Goal: Contribute content: Add original content to the website for others to see

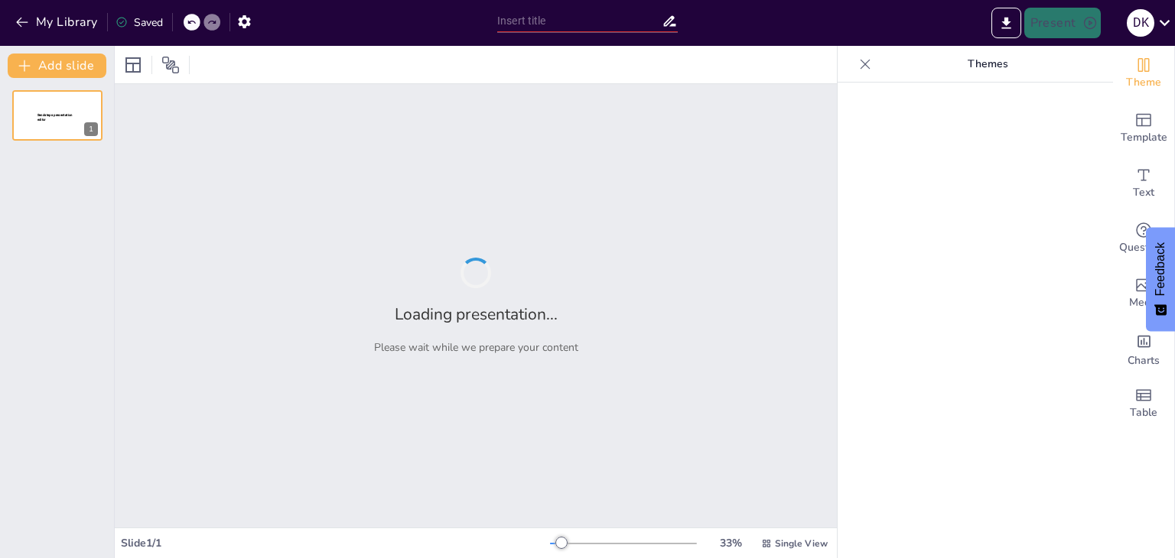
type input "New Gateway Program: Transforming Unemployment into Entrepreneurship in [GEOGRA…"
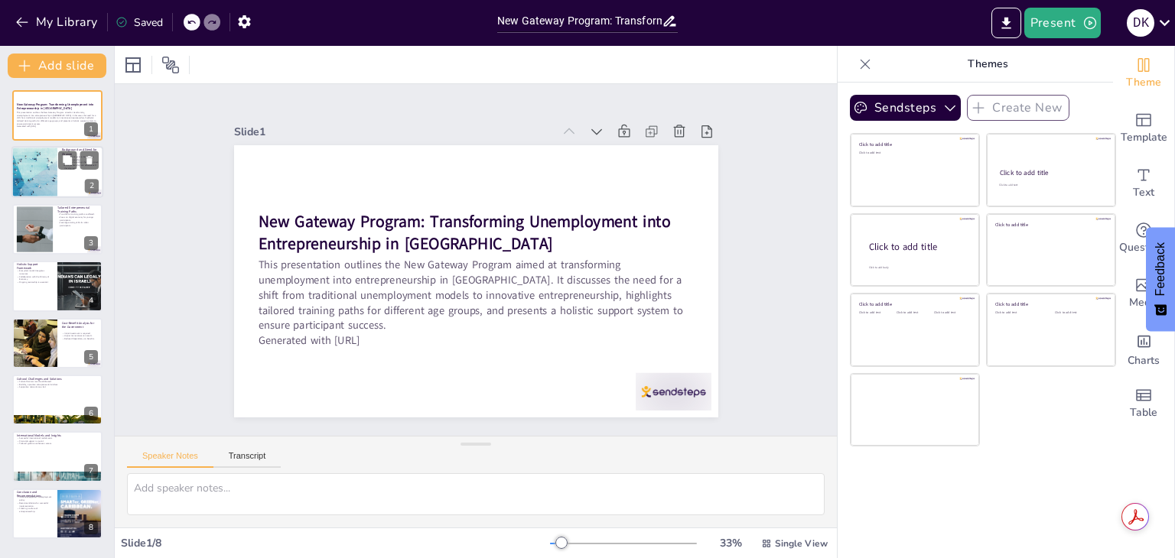
click at [36, 164] on div at bounding box center [34, 173] width 65 height 52
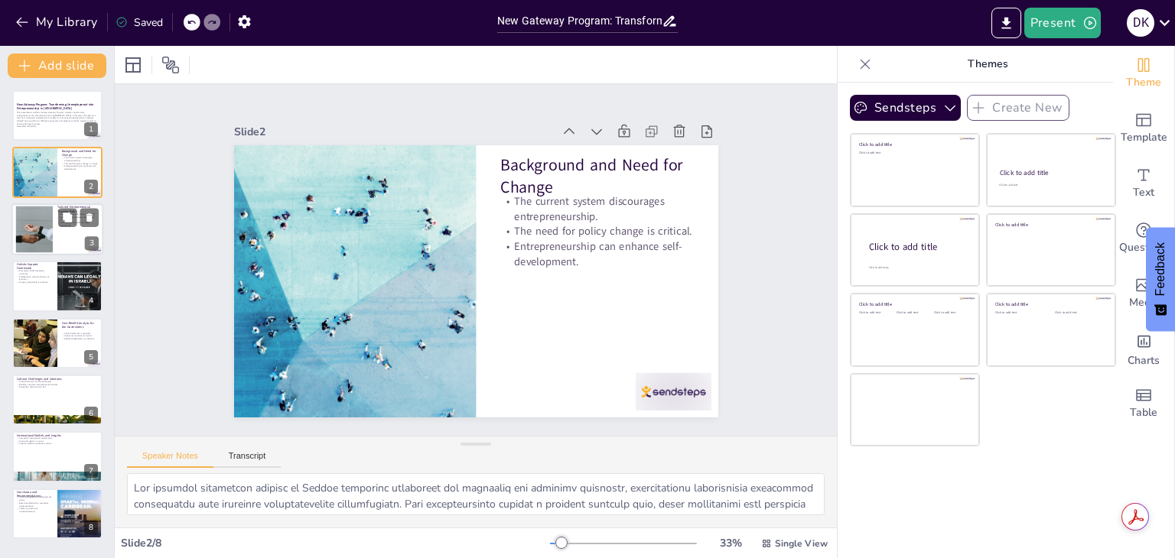
click at [36, 216] on div at bounding box center [34, 229] width 70 height 47
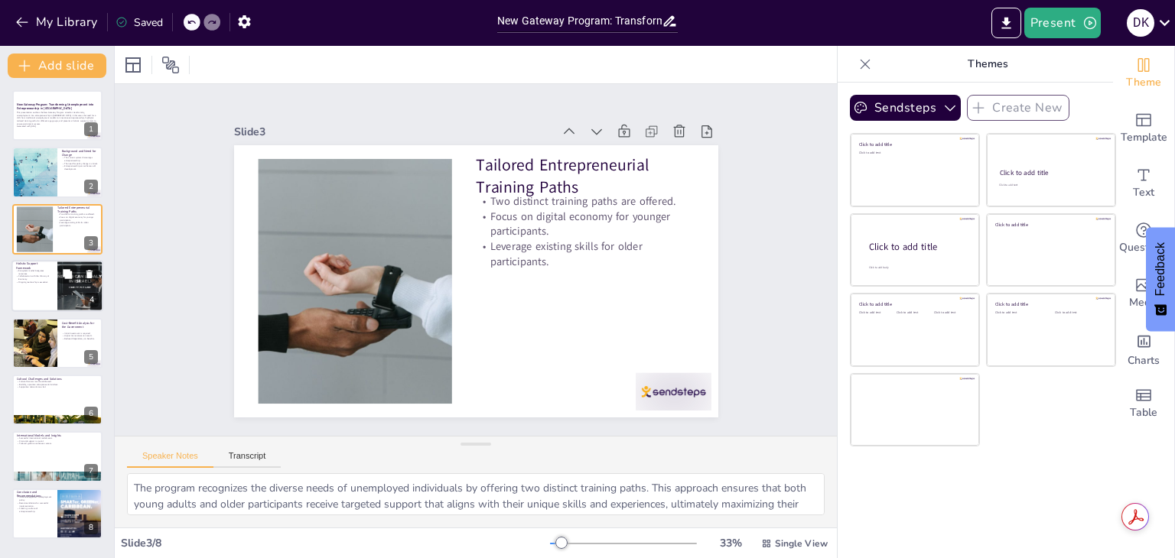
click at [39, 288] on div at bounding box center [57, 286] width 92 height 52
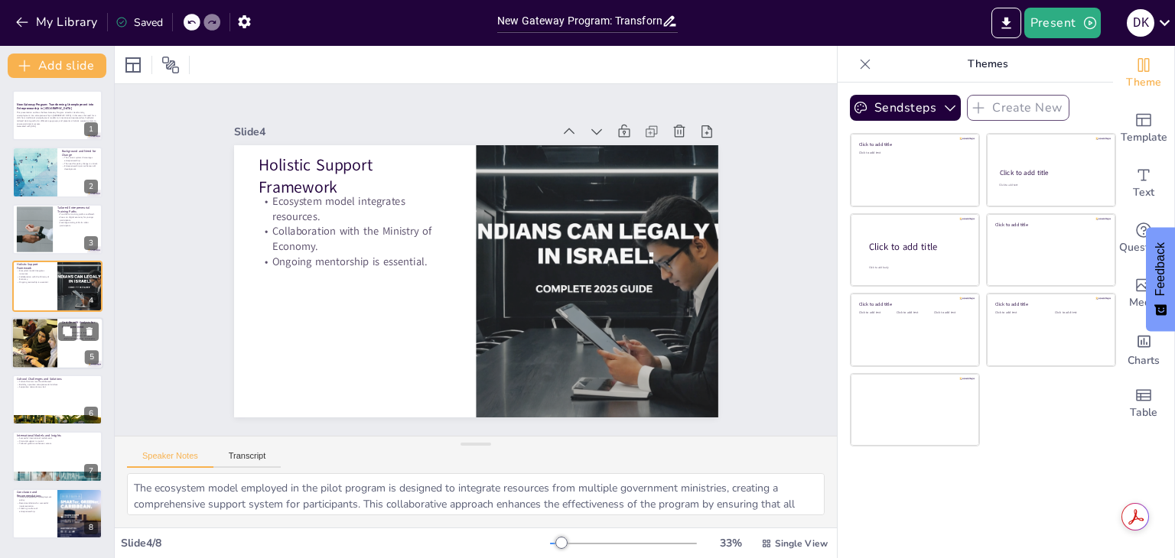
click at [34, 331] on div at bounding box center [35, 343] width 92 height 52
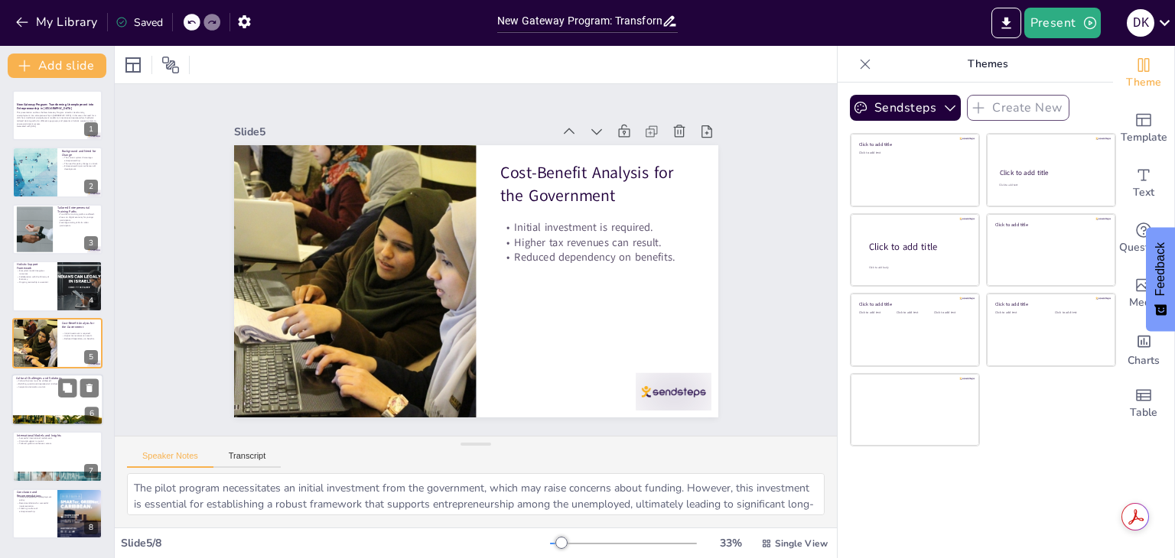
click at [32, 384] on p "Building a positive entrepreneurial mindset." at bounding box center [57, 384] width 83 height 3
type textarea "The presence of cultural barriers can significantly hinder the success of the p…"
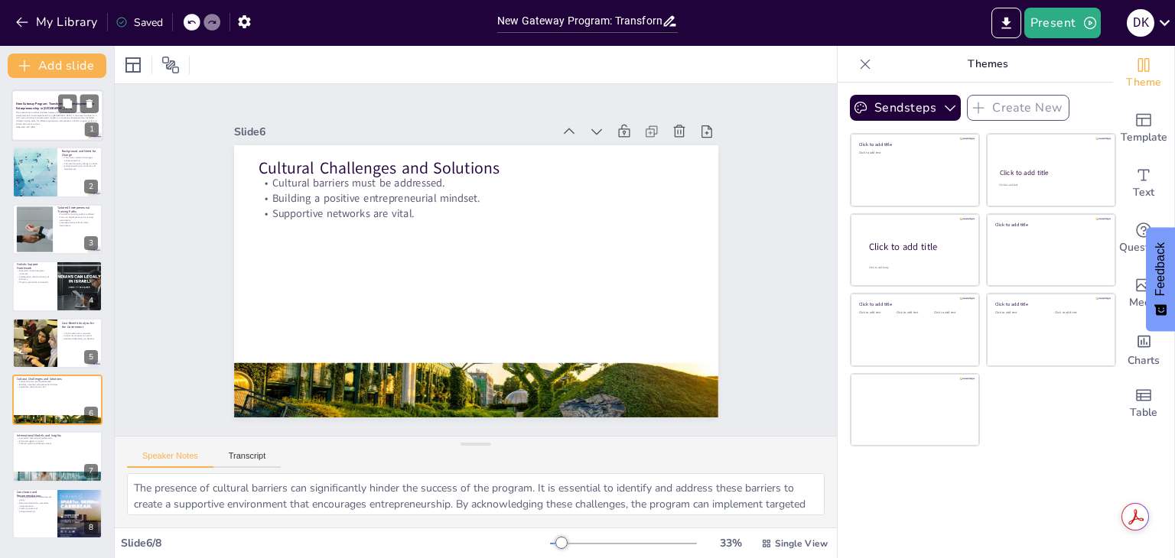
click at [55, 126] on p "Generated with [URL]" at bounding box center [57, 126] width 83 height 3
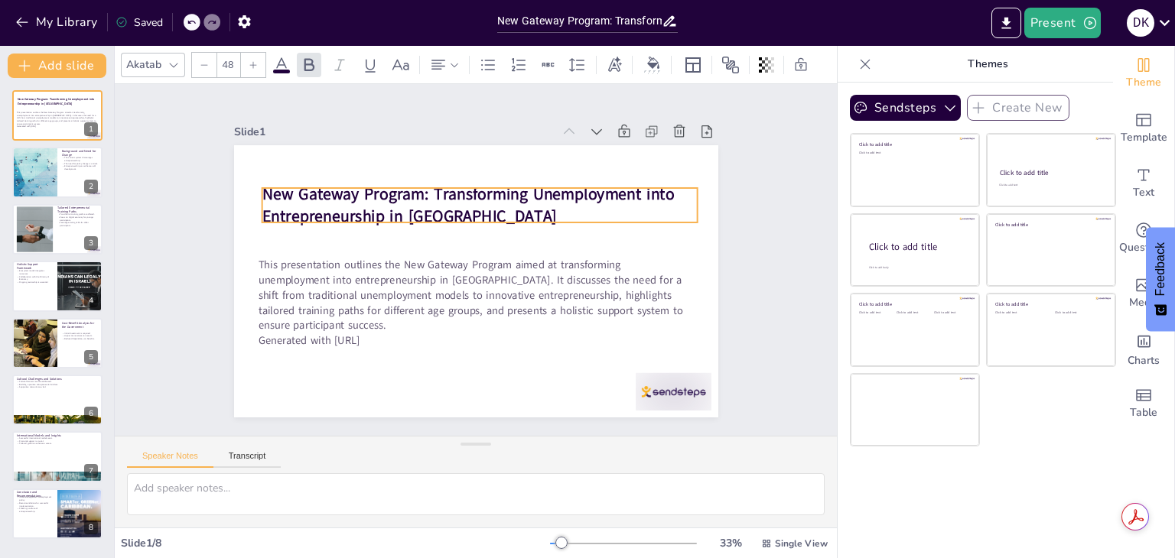
drag, startPoint x: 461, startPoint y: 227, endPoint x: 465, endPoint y: 197, distance: 30.1
click at [465, 197] on p "New Gateway Program: Transforming Unemployment into Entrepreneurship in [GEOGRA…" at bounding box center [485, 206] width 438 height 90
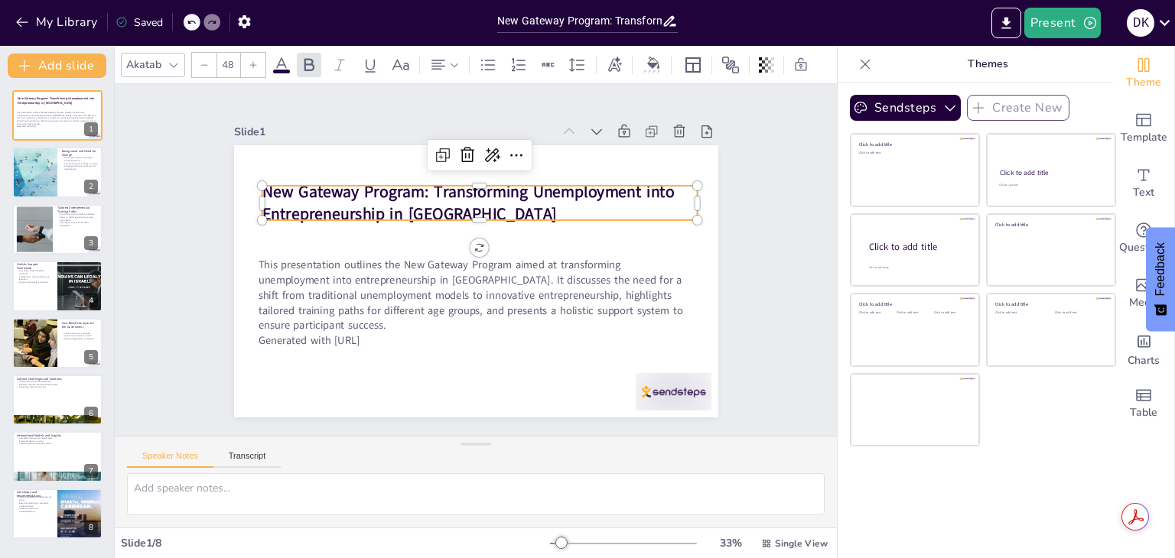
click at [419, 191] on strong "New Gateway Program: Transforming Unemployment into Entrepreneurship in [GEOGRA…" at bounding box center [468, 202] width 412 height 44
click at [433, 203] on p "New Gateway Program: Transforming Unemployment into Entrepreneurship in [GEOGRA…" at bounding box center [480, 202] width 436 height 45
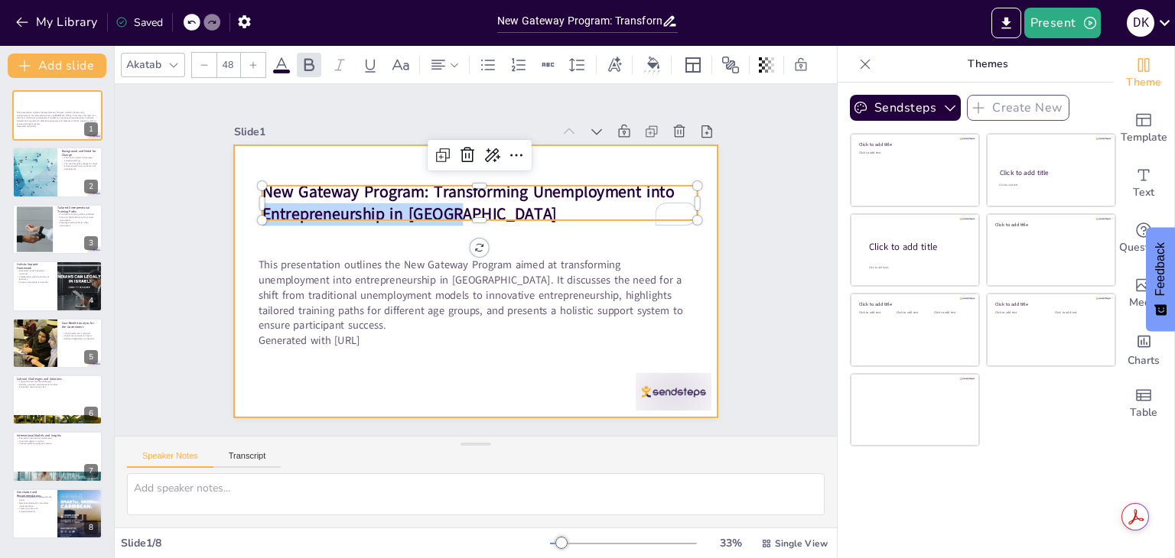
drag, startPoint x: 433, startPoint y: 203, endPoint x: 225, endPoint y: 172, distance: 210.3
click at [225, 172] on div "This presentation outlines the New Gateway Program aimed at transforming unempl…" at bounding box center [474, 281] width 510 height 321
click at [234, 172] on div at bounding box center [476, 281] width 484 height 272
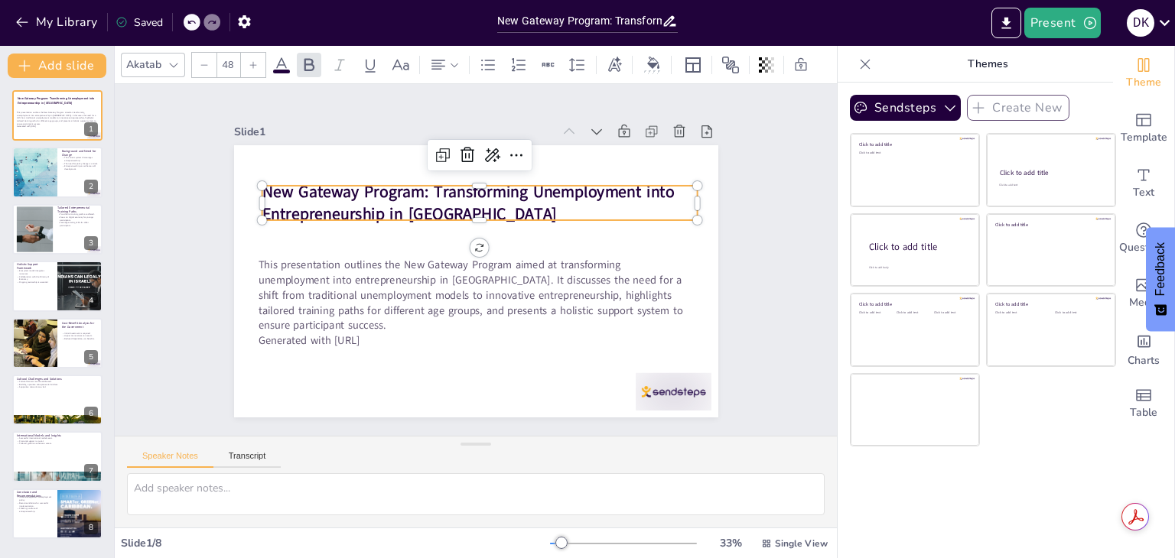
click at [429, 205] on strong "New Gateway Program: Transforming Unemployment into Entrepreneurship in [GEOGRA…" at bounding box center [468, 202] width 412 height 44
click at [444, 207] on p "New Gateway Program: Transforming Unemployment into Entrepreneurship in [GEOGRA…" at bounding box center [485, 203] width 438 height 90
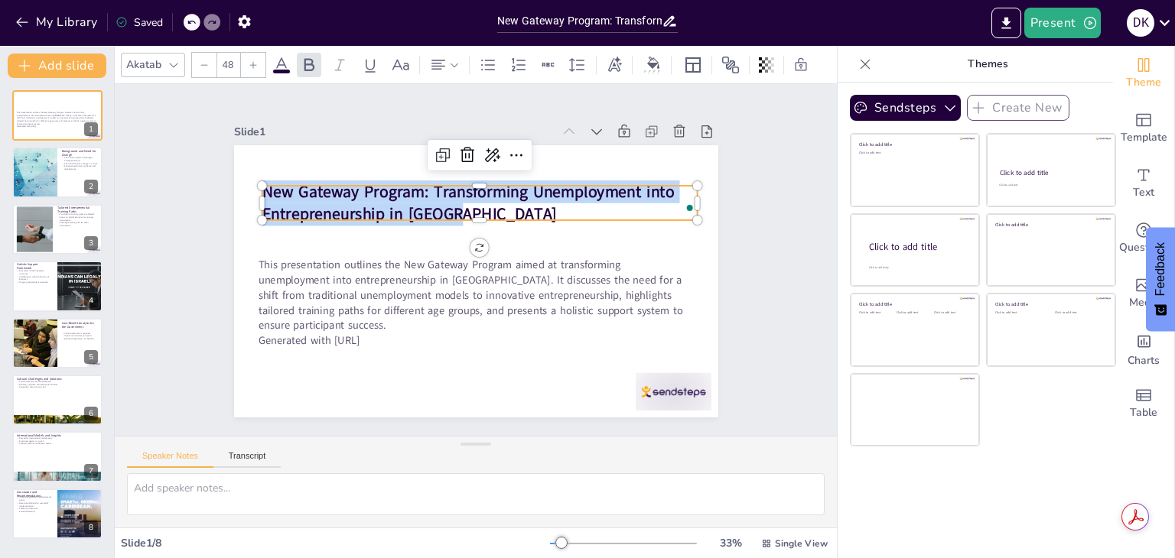
drag, startPoint x: 433, startPoint y: 206, endPoint x: 255, endPoint y: 184, distance: 179.6
click at [255, 184] on div "This presentation outlines the New Gateway Program aimed at transforming unempl…" at bounding box center [476, 281] width 484 height 272
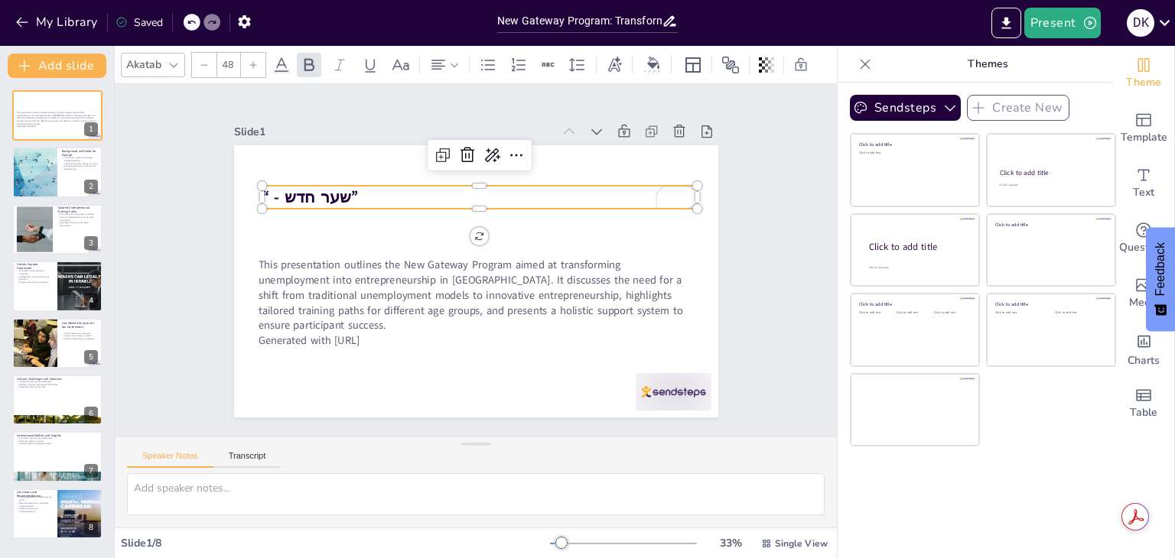
click at [270, 191] on strong "“ - שער חדש”" at bounding box center [310, 197] width 96 height 22
click at [262, 191] on strong "“ - “שער חדש”" at bounding box center [313, 197] width 102 height 22
click at [262, 191] on strong "“ - “שער חדש”" at bounding box center [316, 197] width 108 height 22
drag, startPoint x: 264, startPoint y: 188, endPoint x: 251, endPoint y: 188, distance: 13.0
click at [277, 187] on strong "“ - “שער חדש”" at bounding box center [332, 165] width 110 height 44
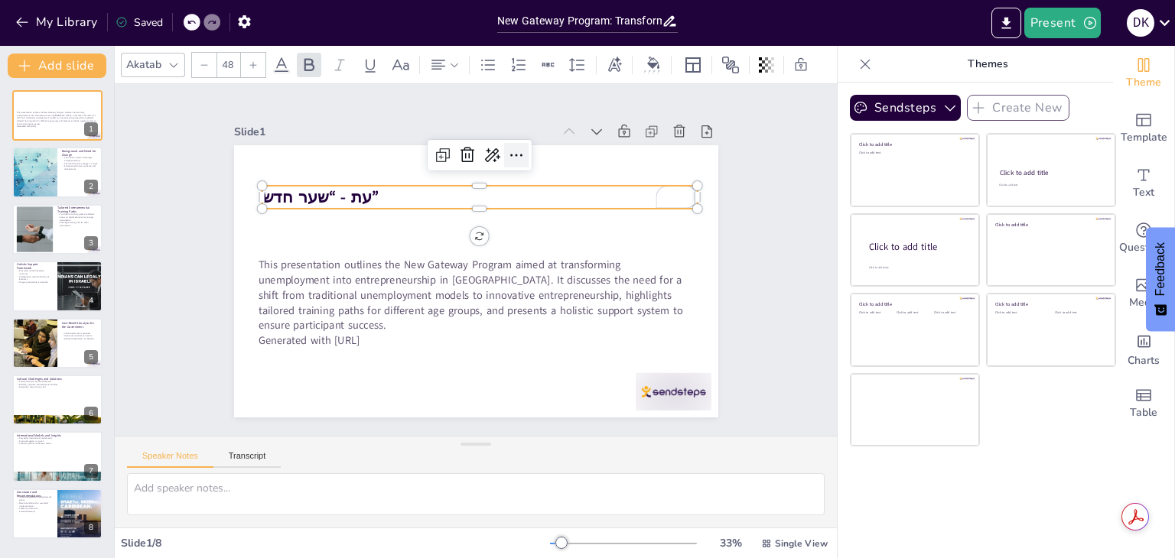
click at [517, 150] on icon at bounding box center [527, 160] width 20 height 20
click at [450, 64] on div at bounding box center [444, 65] width 31 height 18
click at [506, 108] on icon at bounding box center [505, 110] width 14 height 10
click at [593, 197] on strong "עת - “שער חדש”" at bounding box center [645, 214] width 118 height 34
click at [577, 193] on p "עת - “שער חדש”" at bounding box center [492, 199] width 431 height 112
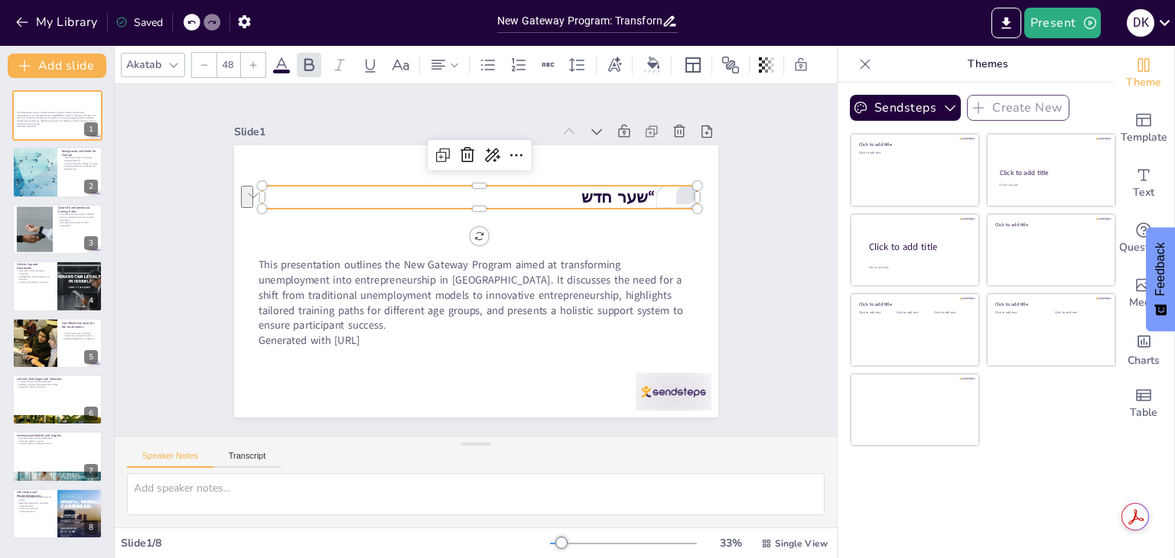
drag, startPoint x: 577, startPoint y: 193, endPoint x: 668, endPoint y: 188, distance: 91.2
click at [668, 188] on div "עת - “שער חדש”" at bounding box center [486, 198] width 436 height 68
click at [575, 180] on p "עת - “שער חדש”" at bounding box center [486, 198] width 436 height 68
drag, startPoint x: 575, startPoint y: 180, endPoint x: 691, endPoint y: 181, distance: 116.2
click at [691, 181] on div "This presentation outlines the New Gateway Program aimed at transforming unempl…" at bounding box center [476, 281] width 484 height 272
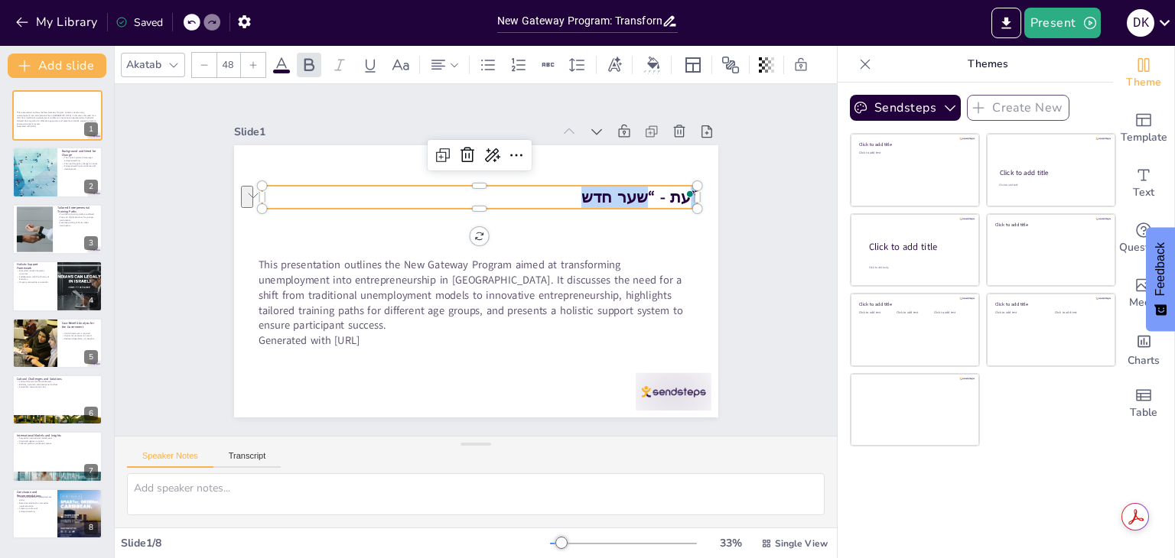
drag, startPoint x: 579, startPoint y: 192, endPoint x: 648, endPoint y: 193, distance: 68.8
click at [648, 193] on p "עת - “שער חדש”" at bounding box center [480, 197] width 436 height 23
click at [455, 61] on icon at bounding box center [454, 65] width 11 height 11
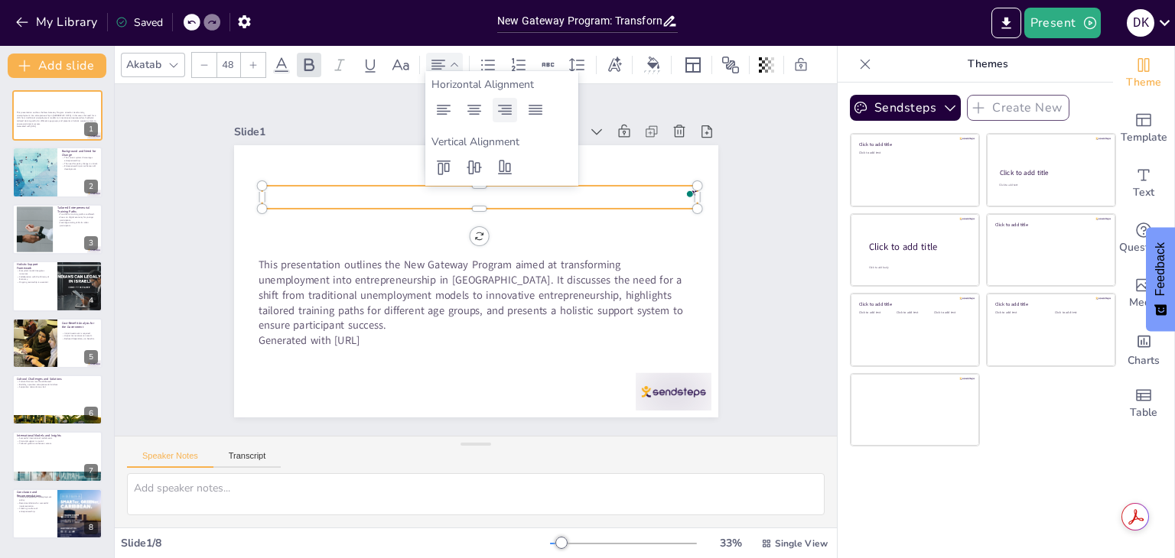
click at [502, 115] on icon at bounding box center [505, 110] width 18 height 18
click at [603, 194] on p "שער חדש”" at bounding box center [486, 198] width 436 height 68
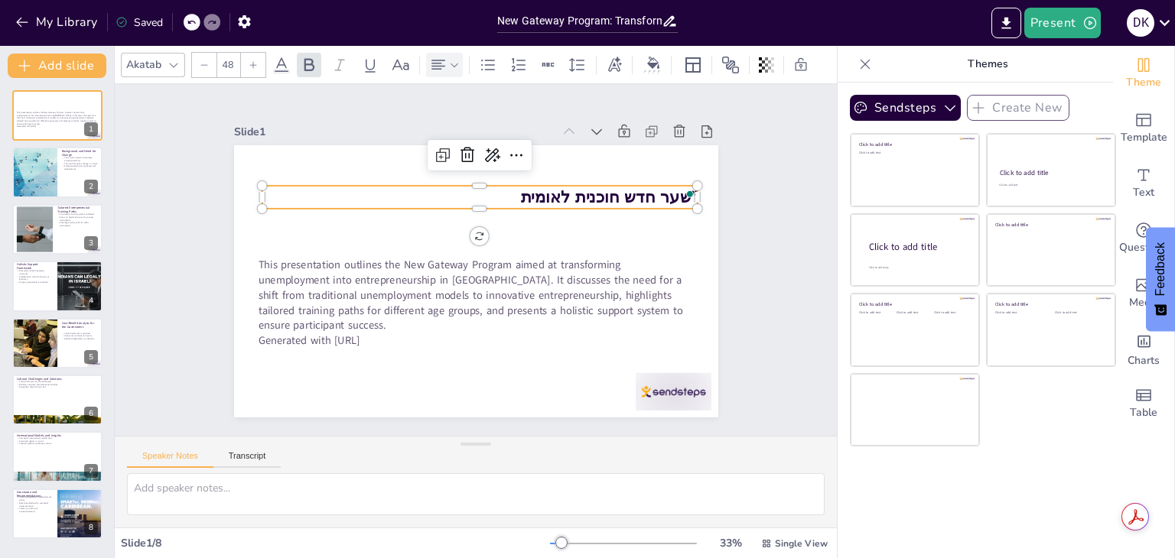
click at [590, 192] on strong "שער חדש חוכנית לאומית”" at bounding box center [608, 197] width 177 height 22
click at [577, 192] on strong "שער חדש חותכנית לאומית”" at bounding box center [603, 197] width 188 height 22
drag, startPoint x: 568, startPoint y: 192, endPoint x: 613, endPoint y: 190, distance: 45.2
click at [613, 190] on strong "שער חדש חותכנית לאומית”" at bounding box center [609, 210] width 189 height 41
click at [527, 190] on strong "שער חדש תוכנית לאומית”" at bounding box center [608, 197] width 177 height 22
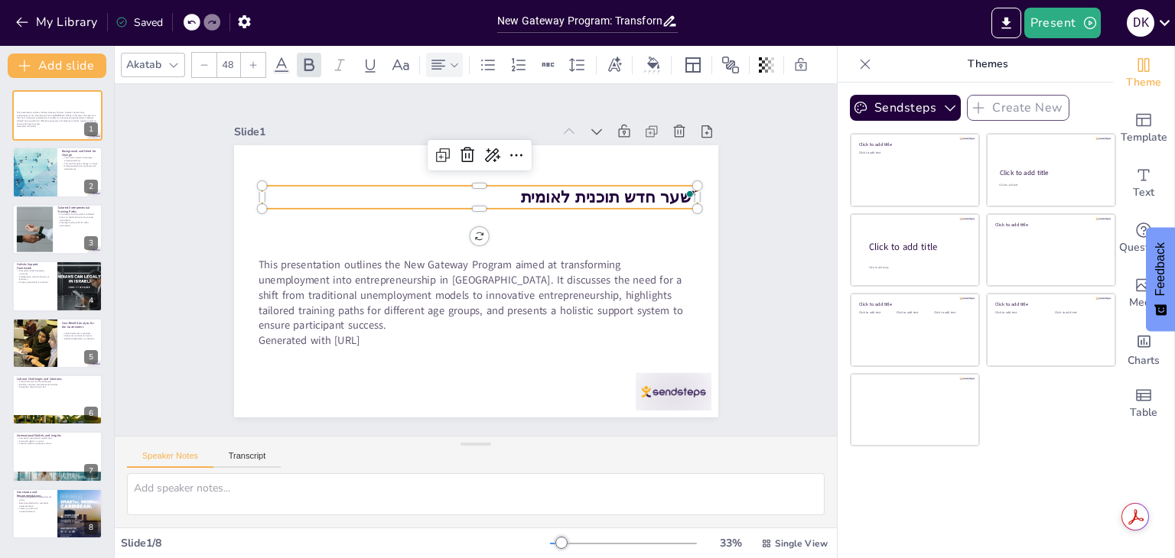
click at [532, 191] on strong "שער חדש תוכנית לאומית”" at bounding box center [608, 197] width 177 height 22
drag, startPoint x: 519, startPoint y: 191, endPoint x: 670, endPoint y: 190, distance: 150.7
click at [670, 190] on strong "שער חדש תוכנית לאומית ”" at bounding box center [606, 197] width 183 height 22
click at [335, 193] on strong "שער חדש תוכנית לאומית להשמה של מובטלים בעידן ה - ”" at bounding box center [511, 203] width 393 height 104
drag, startPoint x: 646, startPoint y: 193, endPoint x: 664, endPoint y: 191, distance: 17.7
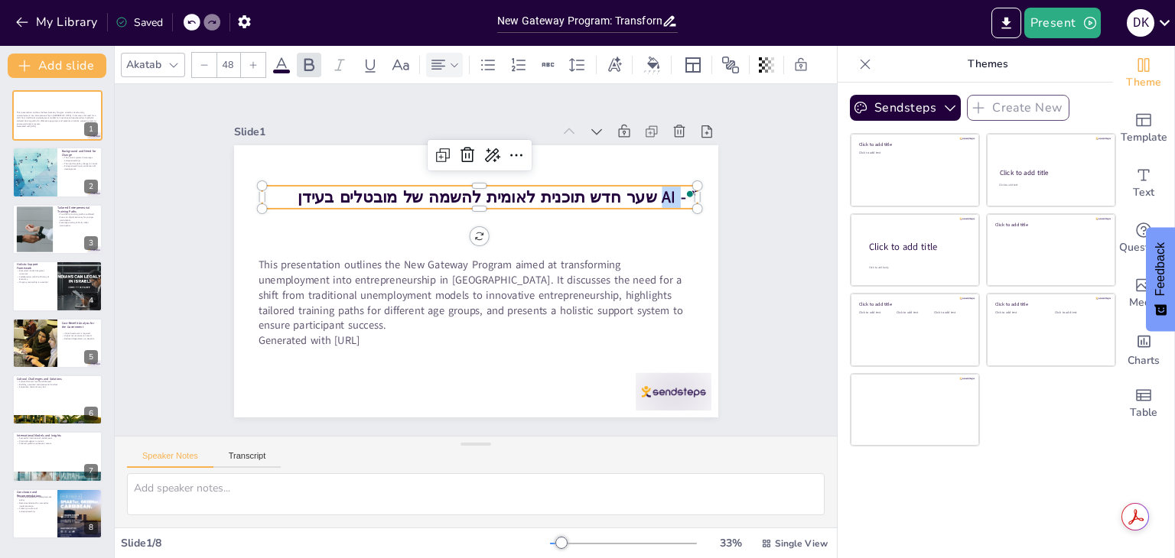
click at [664, 191] on strong "שער חדש תוכנית לאומית להשמה של מובטלים בעידן AI - ”" at bounding box center [509, 203] width 395 height 105
click at [323, 193] on p "שער חדש תוכנית לאומית להשמה של מובטלים בעידן - ”" at bounding box center [486, 198] width 436 height 68
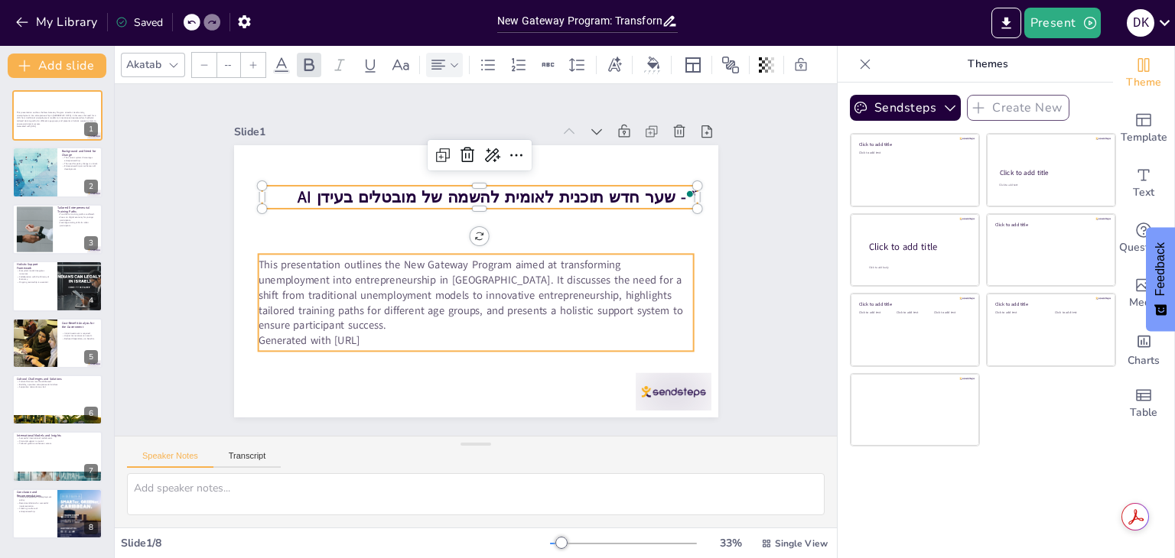
type input "32"
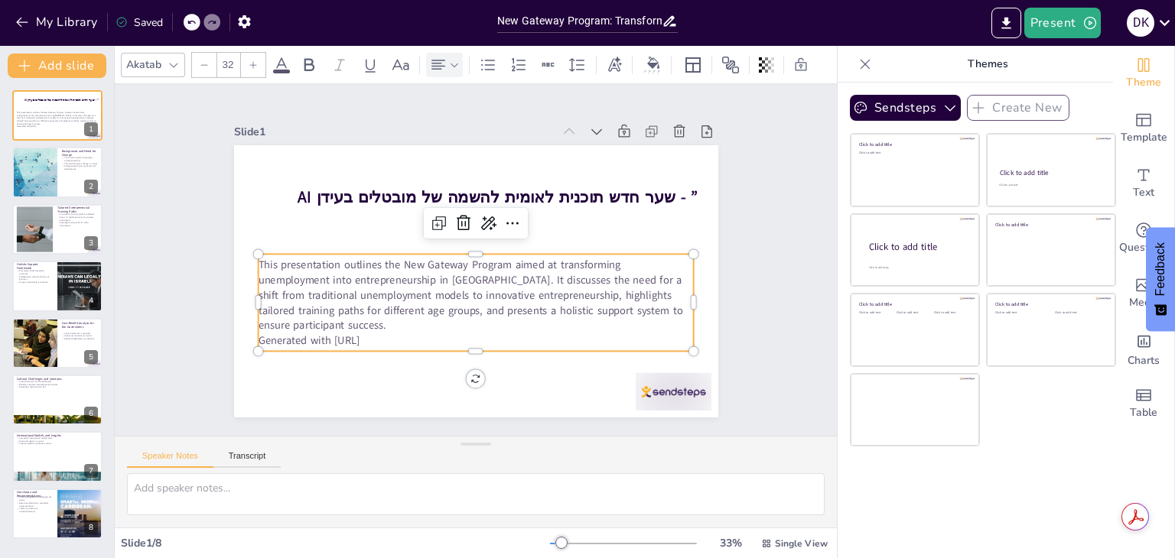
click at [403, 307] on p "This presentation outlines the New Gateway Program aimed at transforming unempl…" at bounding box center [469, 295] width 442 height 164
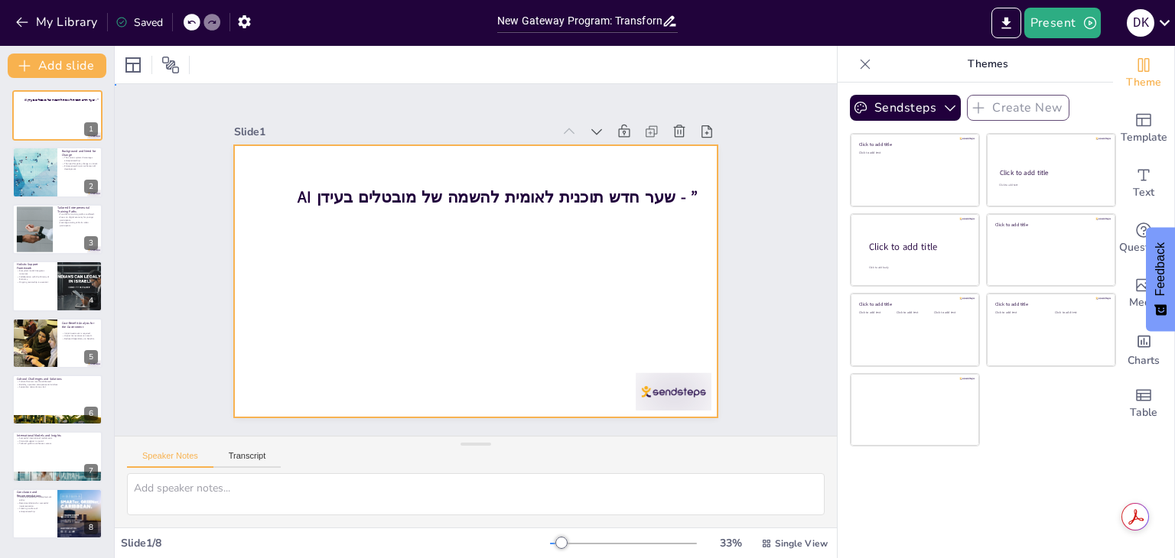
click at [389, 257] on div at bounding box center [476, 281] width 484 height 272
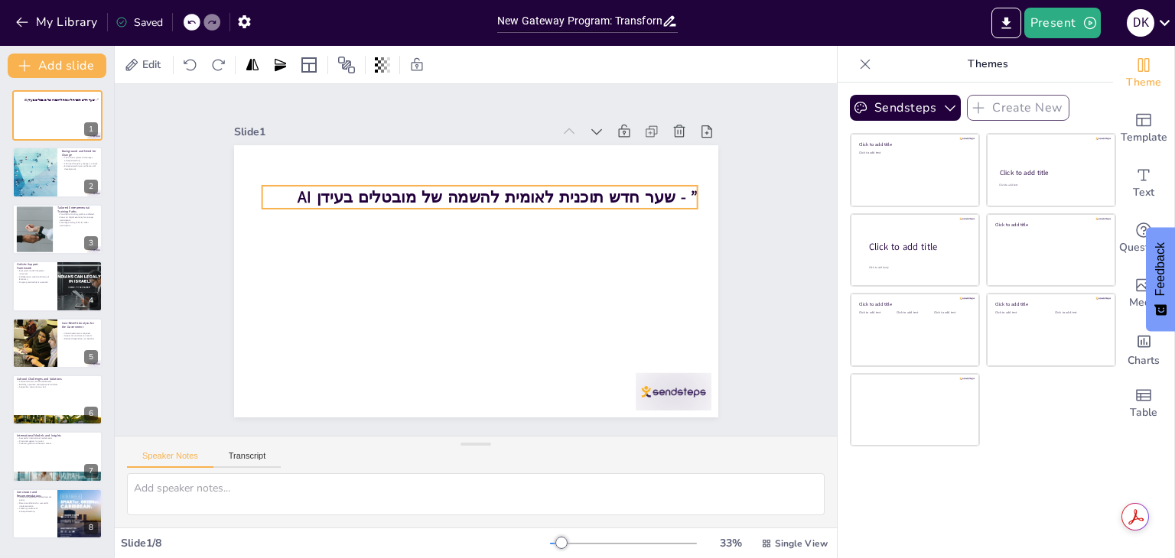
click at [673, 188] on strong "AI שער חדש תוכנית לאומית להשמה של מובטלים בעידן - ”" at bounding box center [504, 198] width 400 height 63
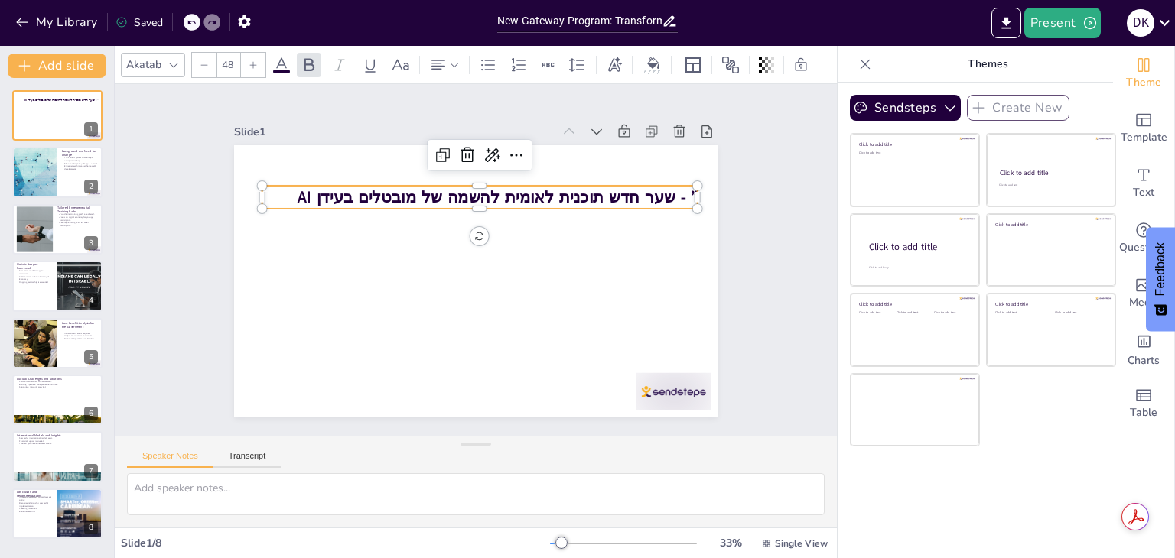
click at [673, 188] on strong "AI שער חדש תוכנית לאומית להשמה של מובטלים בעידן - ”" at bounding box center [504, 199] width 400 height 63
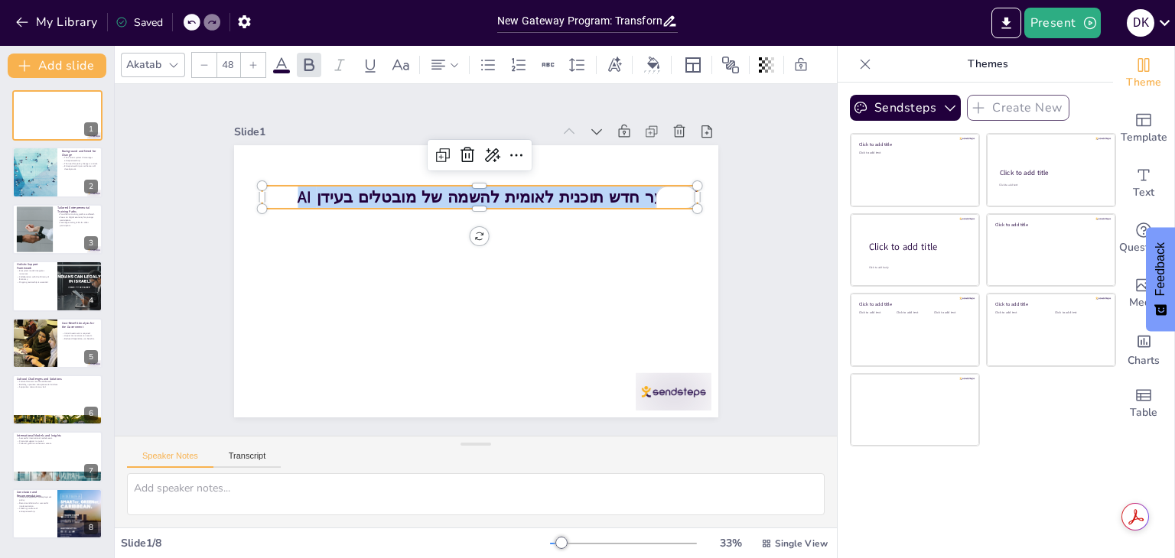
drag, startPoint x: 667, startPoint y: 191, endPoint x: 346, endPoint y: 206, distance: 321.5
click at [346, 206] on div "AI שער חדש תוכנית לאומית להשמה של מובטלים בעידן - ”" at bounding box center [474, 281] width 510 height 321
click at [309, 190] on p "AI שער חדש תוכנית לאומית להשמה של מובטלים בעידן - ”" at bounding box center [480, 197] width 436 height 23
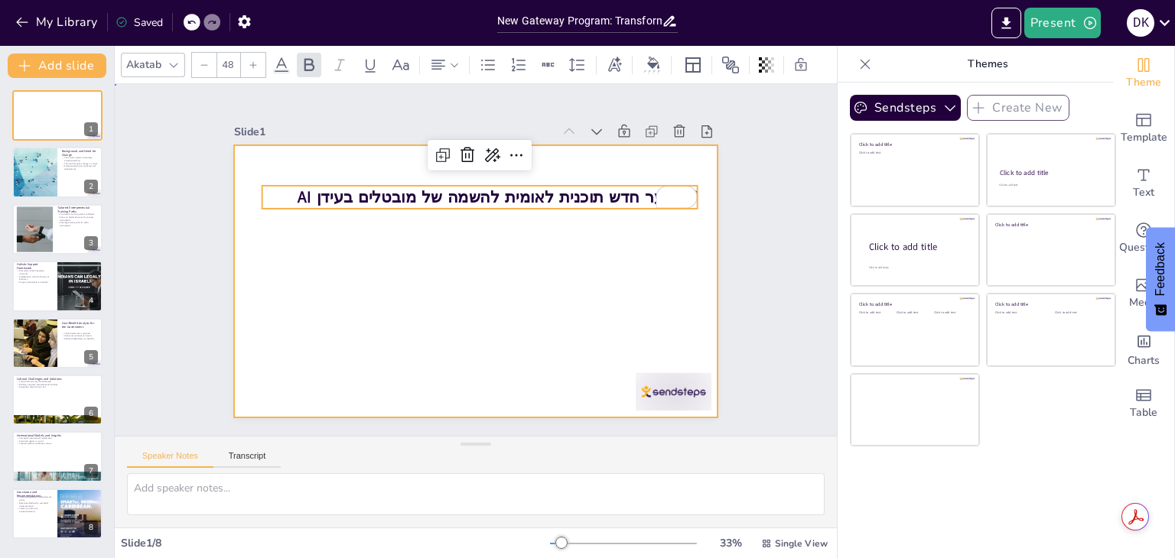
click at [589, 304] on div at bounding box center [474, 281] width 510 height 321
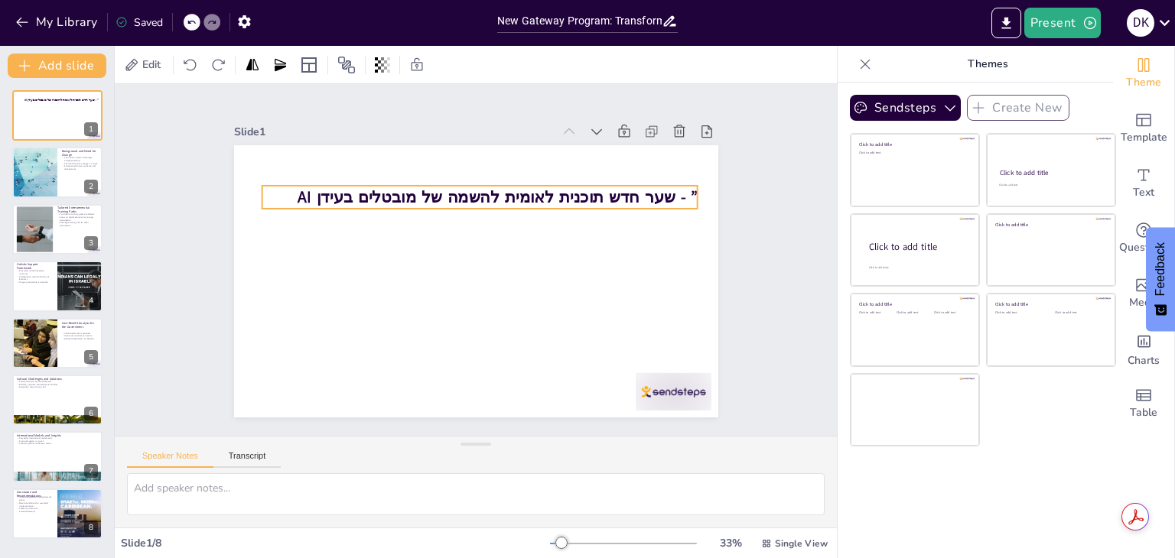
click at [682, 187] on strong "AI שער חדש תוכנית לאומית להשמה של מובטלים בעידן - ”" at bounding box center [497, 197] width 400 height 22
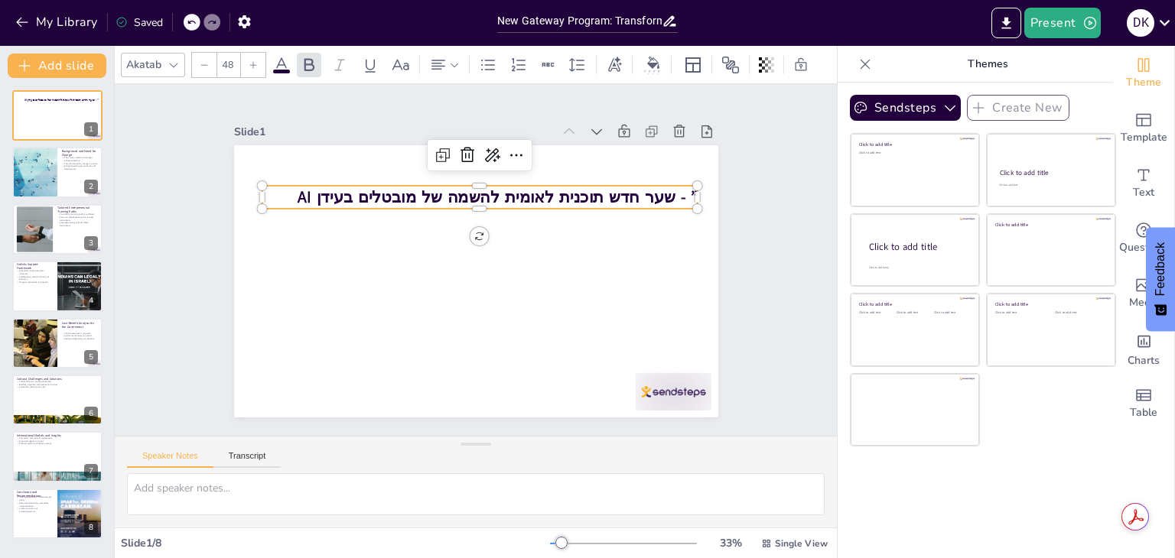
click at [682, 187] on strong "AI שער חדש תוכנית לאומית להשמה של מובטלים בעידן - ”" at bounding box center [497, 197] width 400 height 22
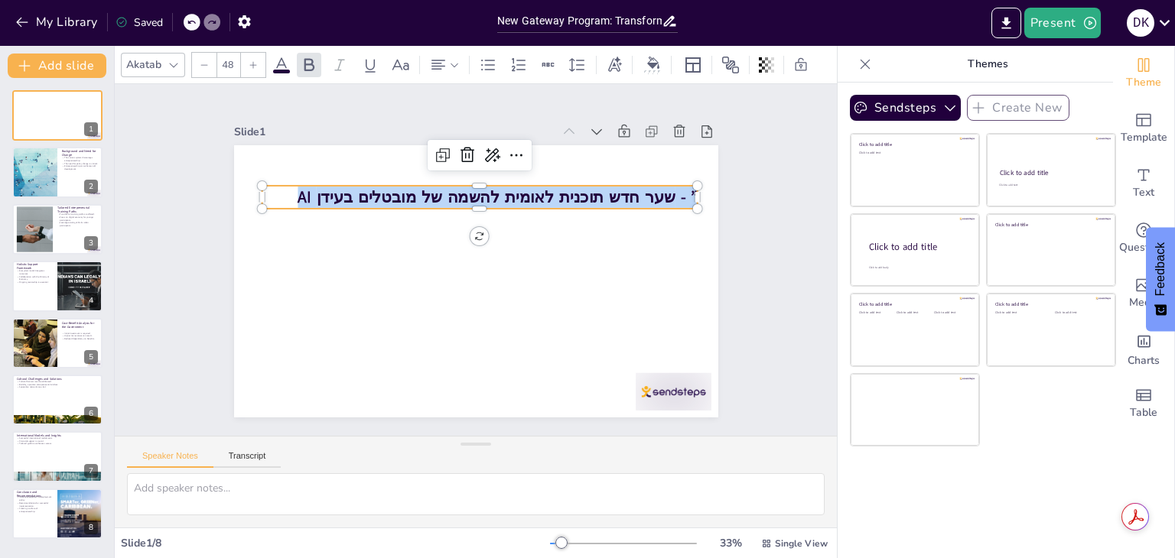
click at [682, 187] on strong "AI שער חדש תוכנית לאומית להשמה של מובטלים בעידן - ”" at bounding box center [497, 197] width 400 height 22
click at [680, 187] on icon "Open Grammarly. 0 Suggestions." at bounding box center [674, 191] width 17 height 17
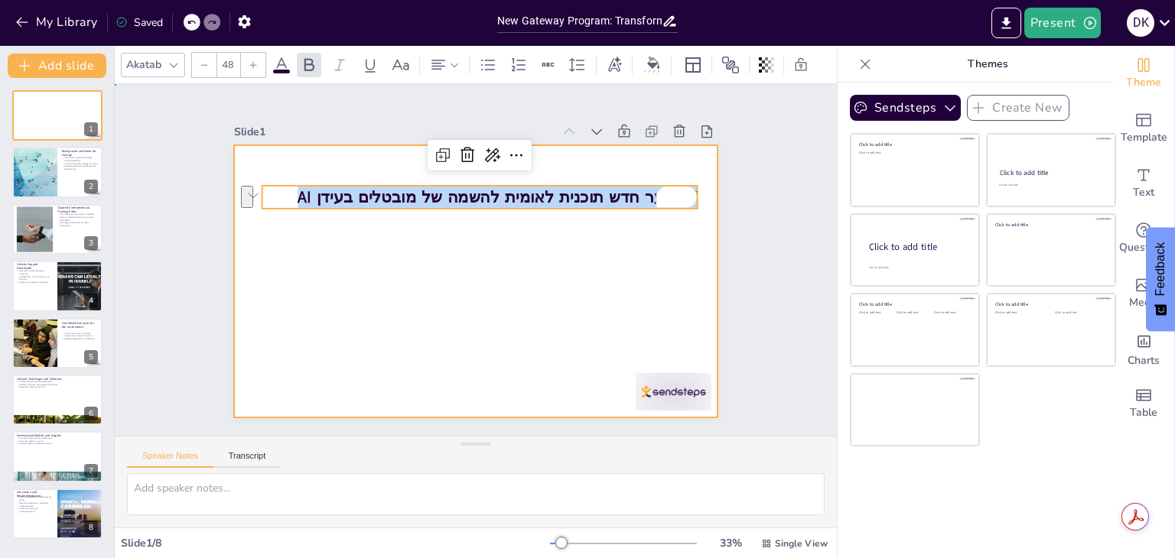
click at [551, 264] on div at bounding box center [471, 280] width 530 height 367
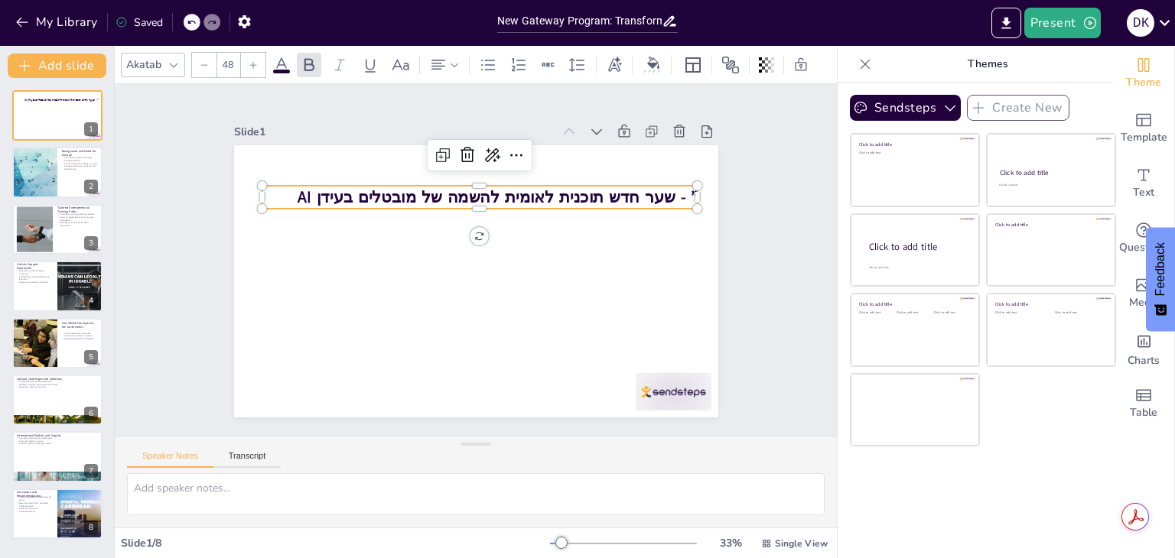
click at [668, 193] on strong "AI שער חדש תוכנית לאומית להשמה של מובטלים בעידן - ”" at bounding box center [497, 197] width 400 height 22
click at [664, 193] on strong "AI שער חדש תוכנית לאומית להשמה של מובטלים בעידן - ”" at bounding box center [509, 203] width 395 height 105
click at [655, 190] on strong "AI שער חדש תוכנית לאומית להשמה של מובטלים בעידן - ”" at bounding box center [497, 197] width 400 height 22
click at [665, 190] on strong "AI שער חדש תוכנית לאומית להשמה של מובטלים בעידן - ”" at bounding box center [509, 203] width 395 height 105
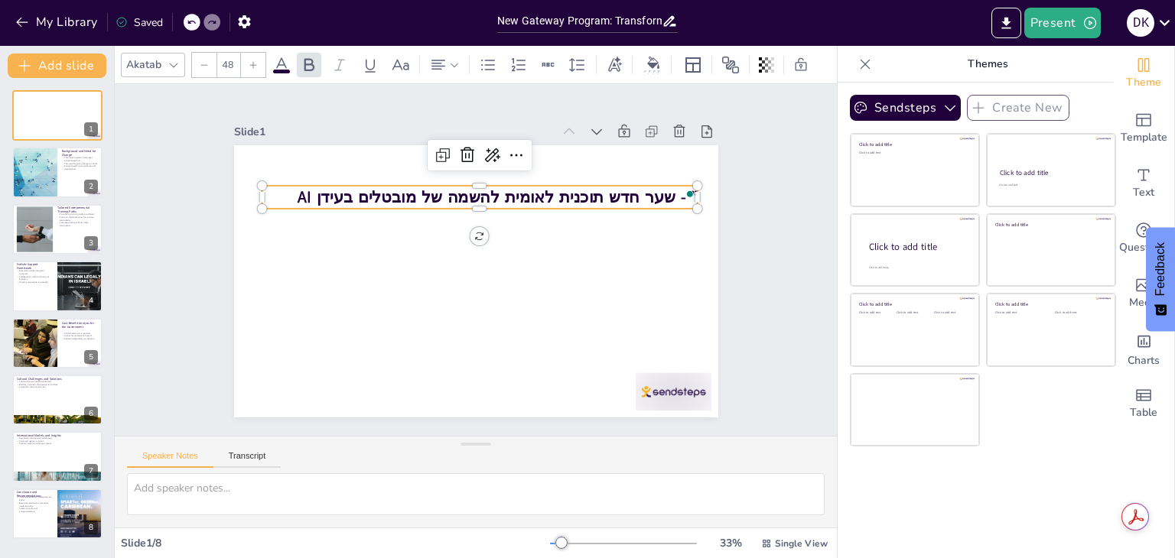
click at [668, 192] on strong "AI שער חדש תוכנית לאומית להשמה של מובטלים בעידן - ”" at bounding box center [504, 199] width 400 height 63
click at [668, 192] on strong "AI שער חדש תוכנית לאומית להשמה של מובטלים בעידן - ”" at bounding box center [497, 197] width 400 height 22
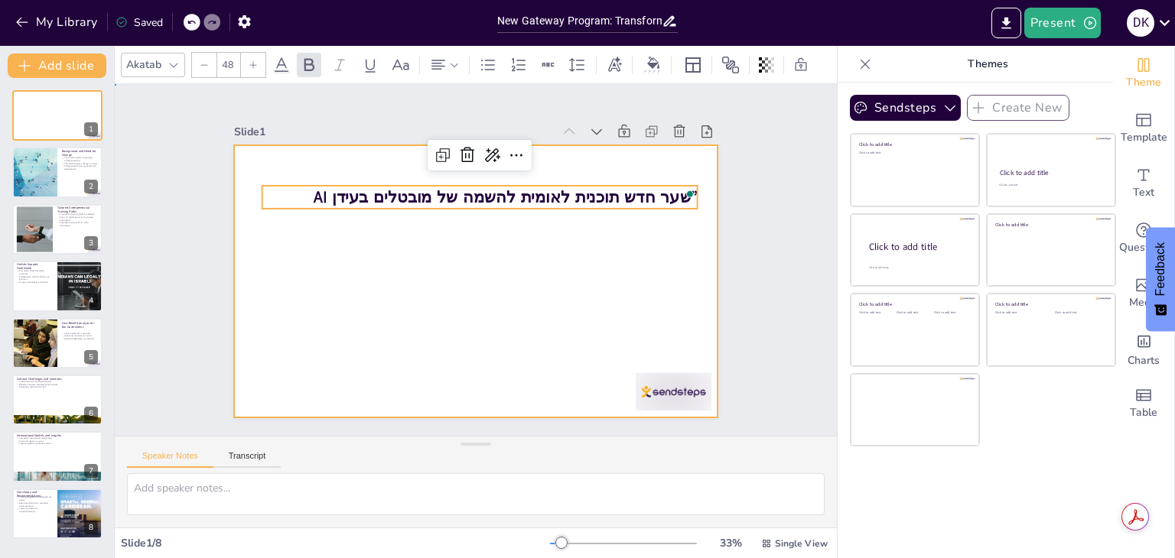
click at [690, 261] on div at bounding box center [474, 281] width 510 height 321
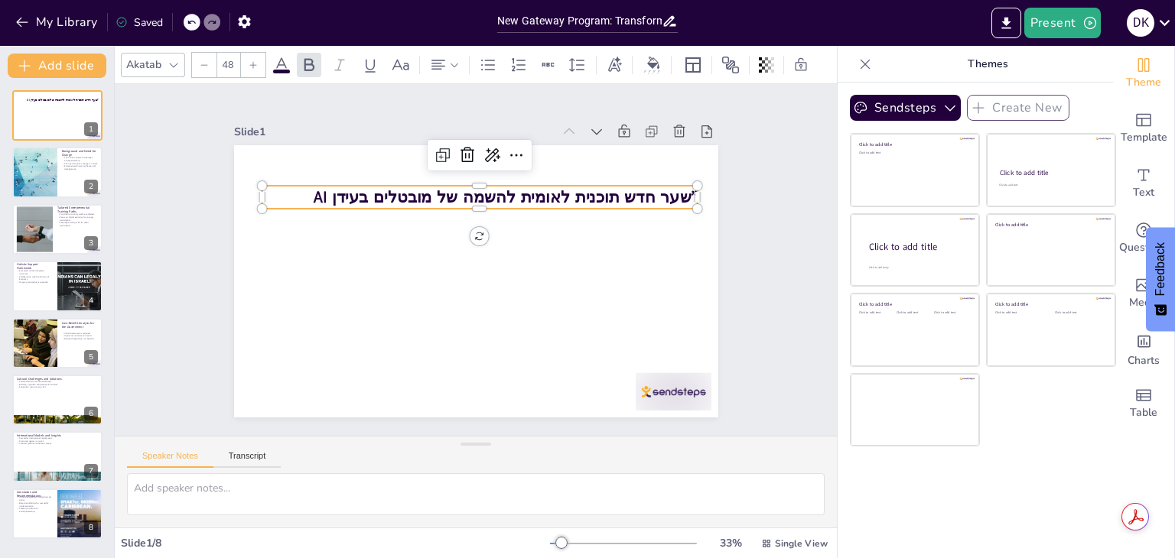
click at [677, 190] on strong "AI שער חדש תוכנית לאומית להשמה של מובטלים בעידן”" at bounding box center [512, 201] width 385 height 62
click at [677, 190] on strong "AI שער חדש תוכנית לאומית להשמה של מובטלים בעידן”" at bounding box center [505, 197] width 384 height 22
drag, startPoint x: 668, startPoint y: 190, endPoint x: 698, endPoint y: 134, distance: 64.3
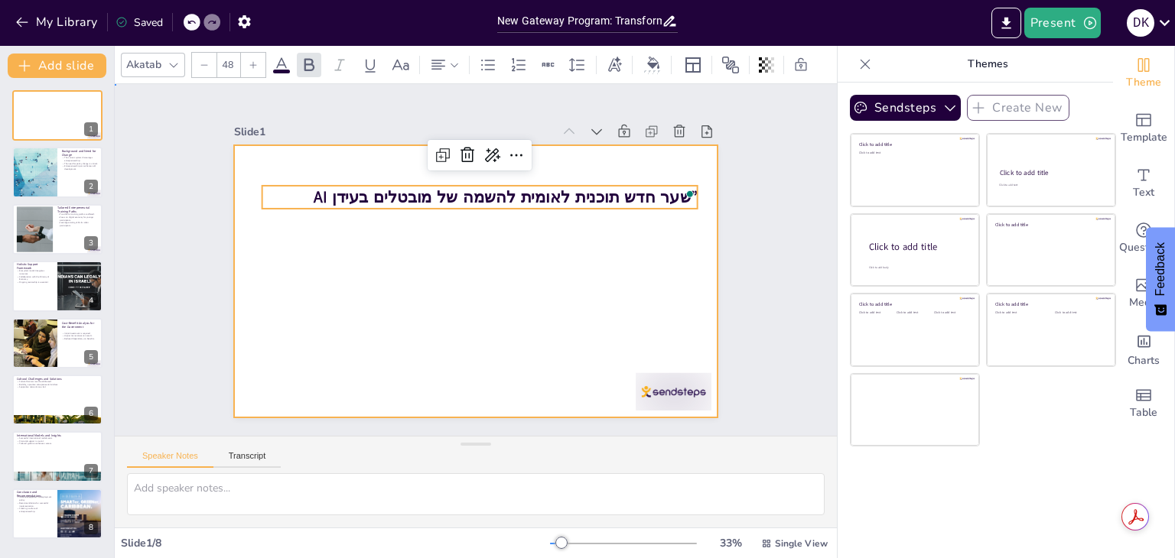
click at [320, 236] on div at bounding box center [469, 280] width 545 height 408
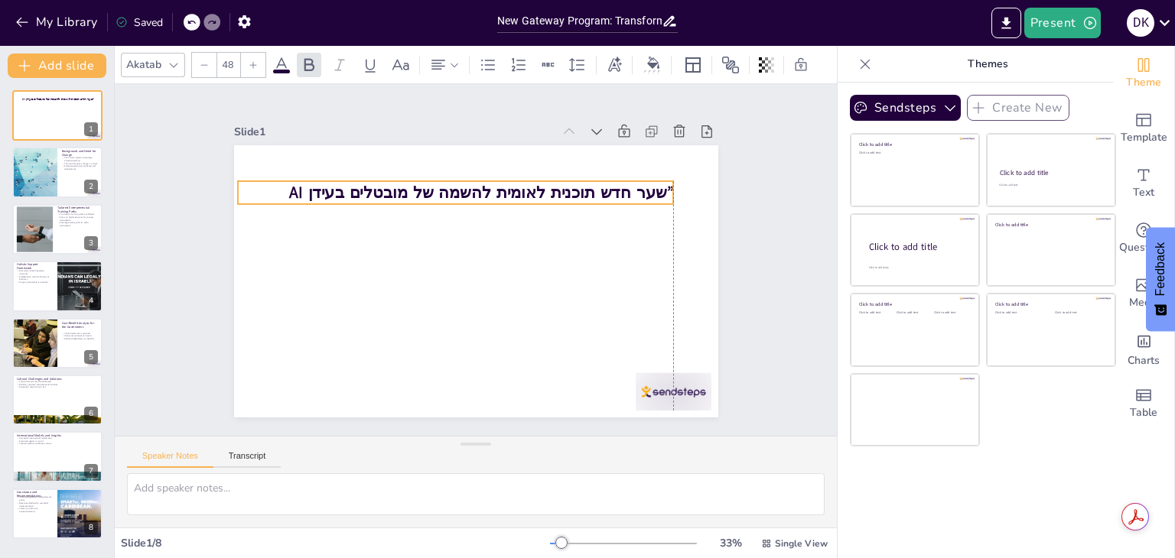
drag, startPoint x: 357, startPoint y: 189, endPoint x: 333, endPoint y: 184, distance: 24.1
click at [333, 184] on strong "AI שער חדש תוכנית לאומית להשמה של מובטלים בעידן”" at bounding box center [481, 192] width 384 height 22
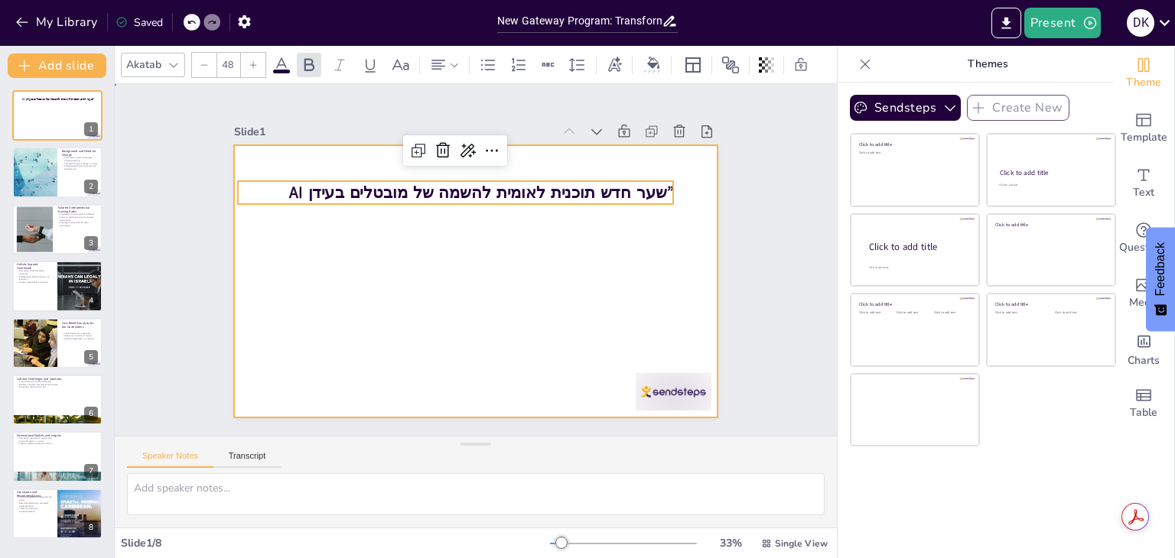
click at [433, 275] on div at bounding box center [460, 274] width 526 height 542
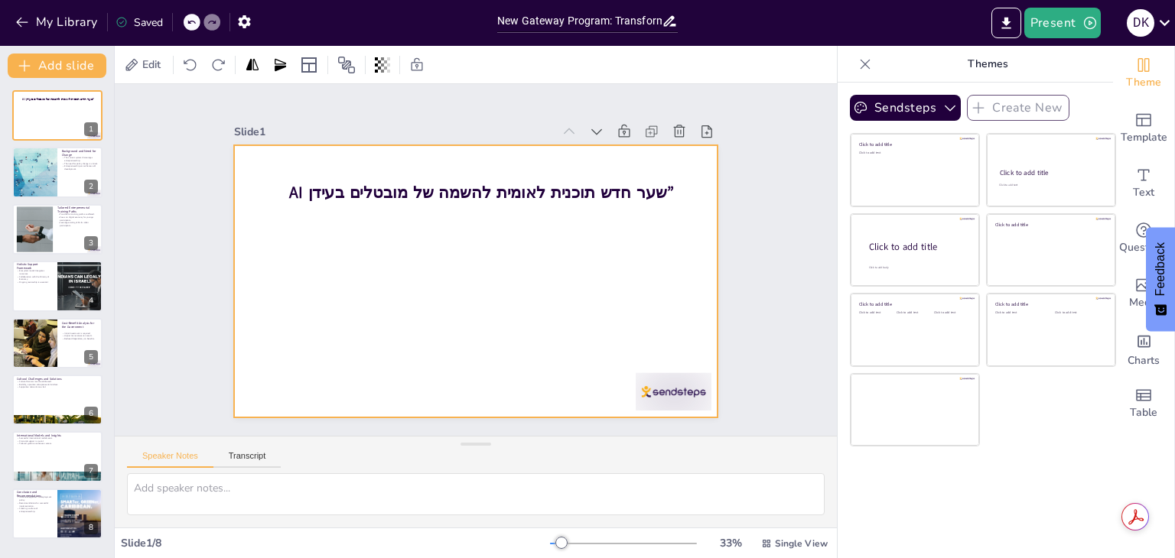
click at [450, 280] on div at bounding box center [476, 281] width 484 height 272
click at [612, 151] on icon at bounding box center [621, 160] width 18 height 18
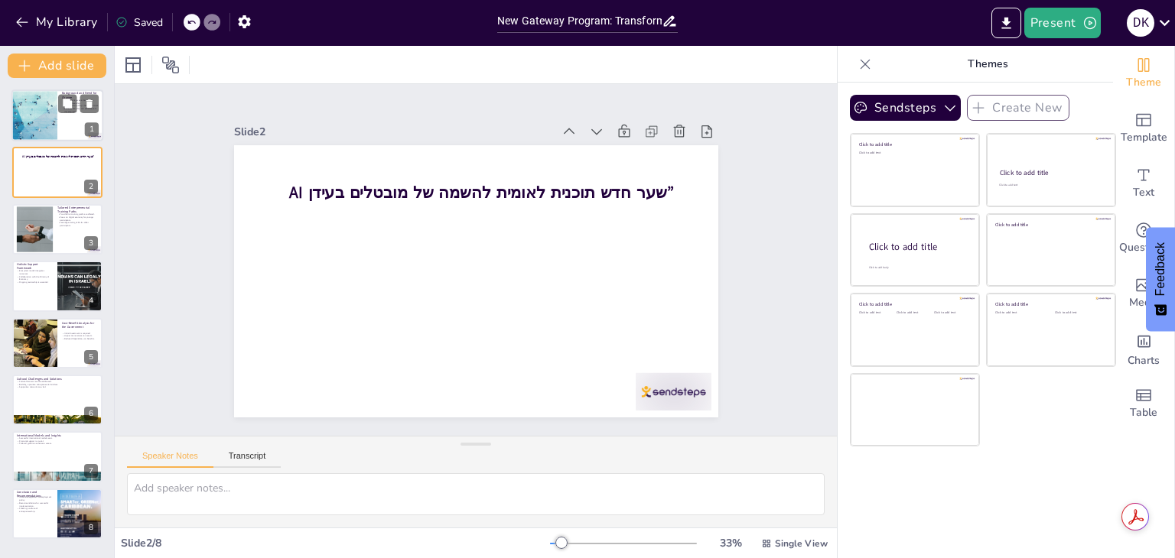
click at [32, 108] on div at bounding box center [34, 115] width 65 height 52
type textarea "The existing employment service in [GEOGRAPHIC_DATA] primarily emphasizes job p…"
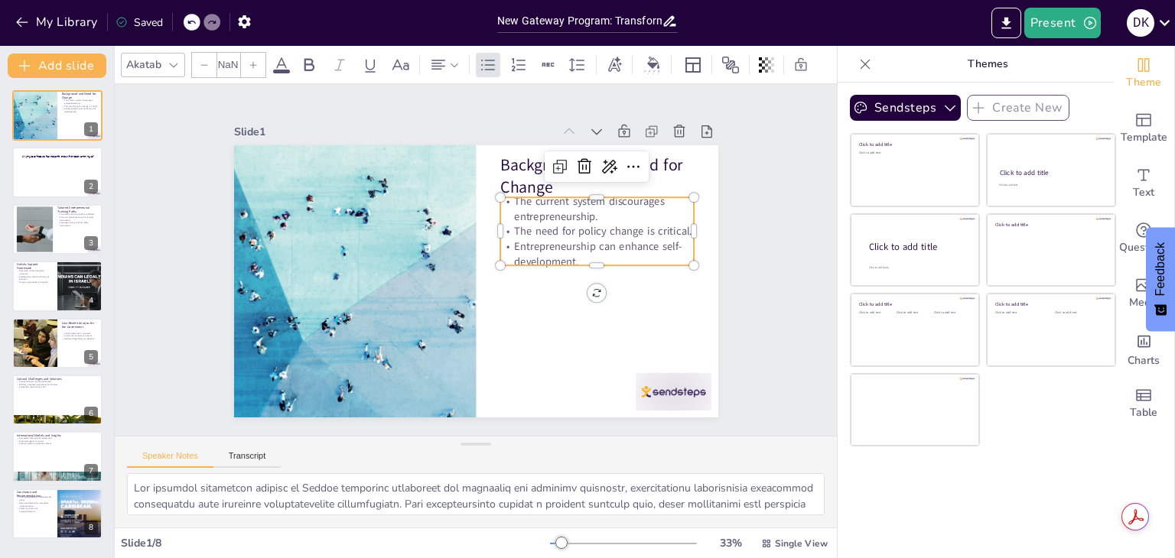
type input "32"
click at [558, 229] on p "The need for policy change is critical." at bounding box center [600, 256] width 193 height 55
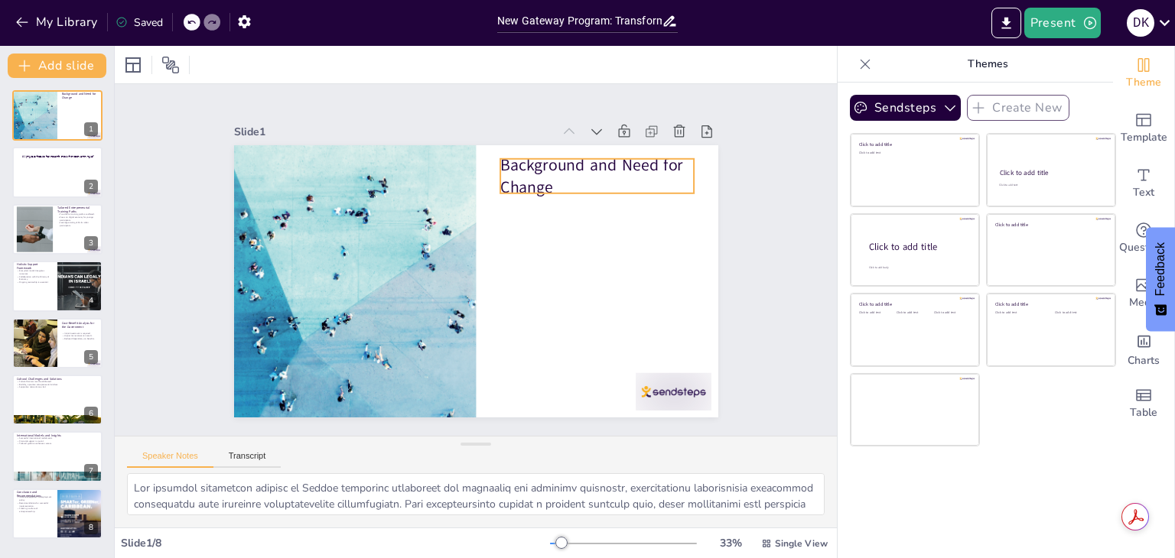
click at [532, 173] on p "Background and Need for Change" at bounding box center [604, 189] width 197 height 65
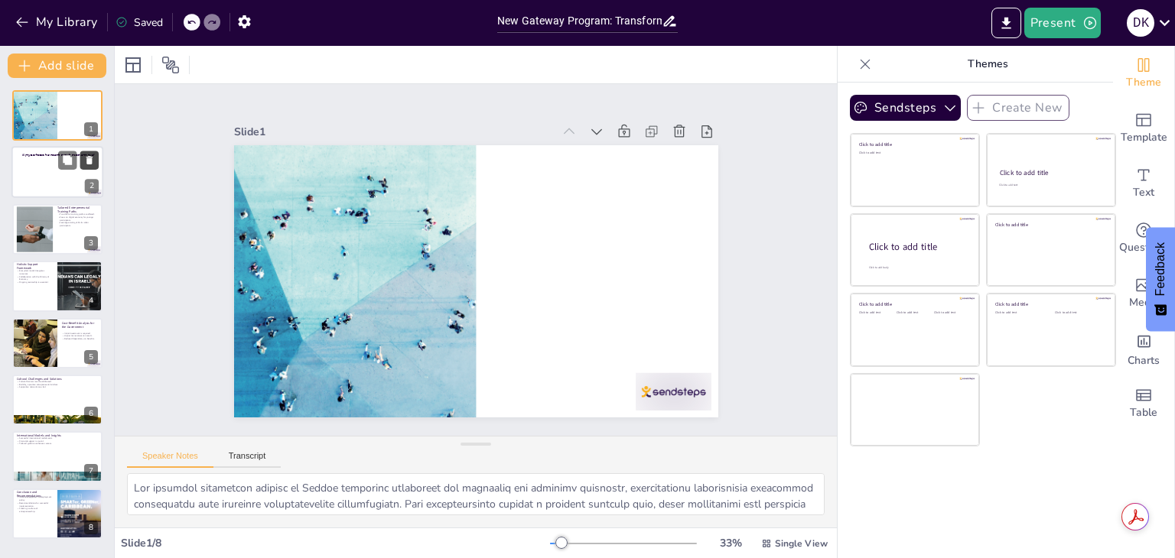
click at [92, 156] on icon at bounding box center [89, 160] width 11 height 11
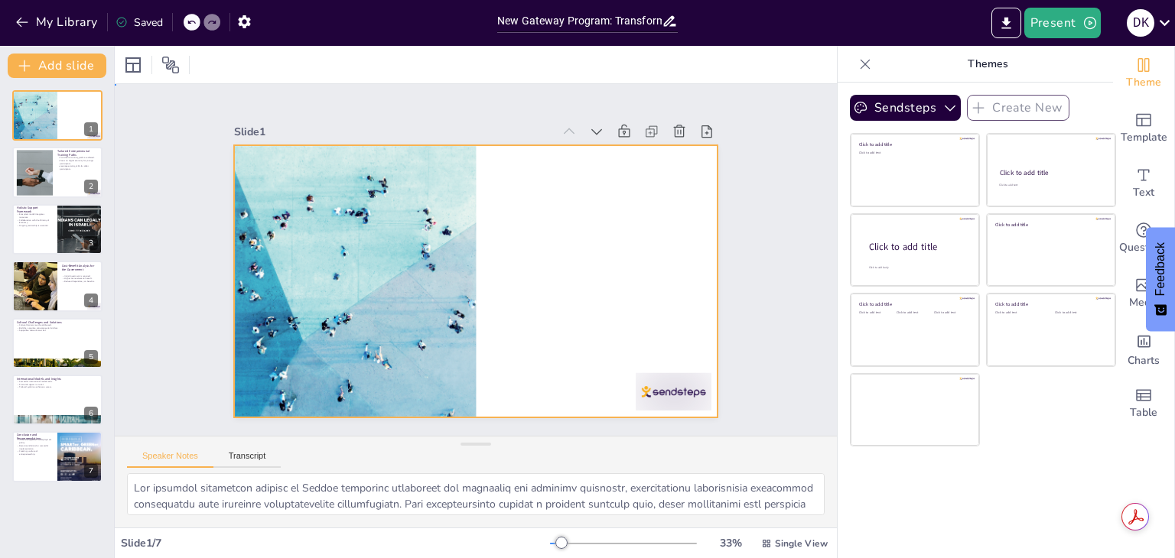
click at [563, 193] on div at bounding box center [474, 281] width 510 height 321
click at [576, 194] on div at bounding box center [457, 270] width 478 height 555
